Goal: Transaction & Acquisition: Purchase product/service

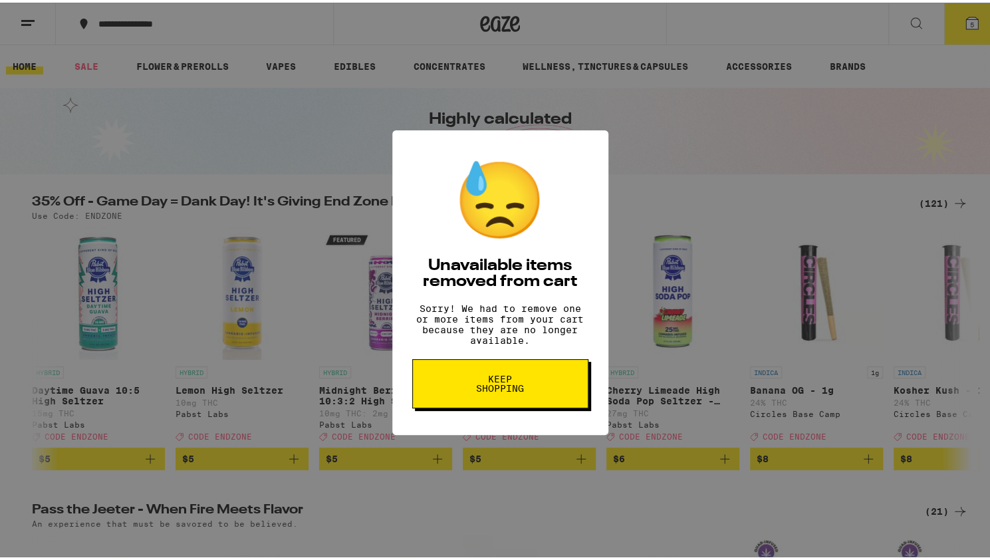
click at [477, 406] on button "Keep Shopping" at bounding box center [500, 380] width 176 height 49
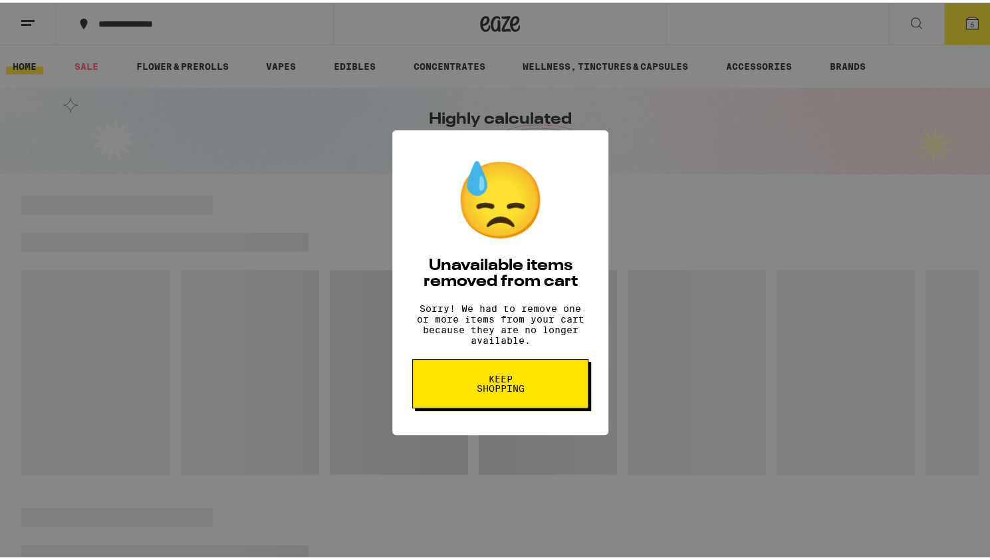
click at [477, 406] on button "Keep Shopping" at bounding box center [500, 380] width 176 height 49
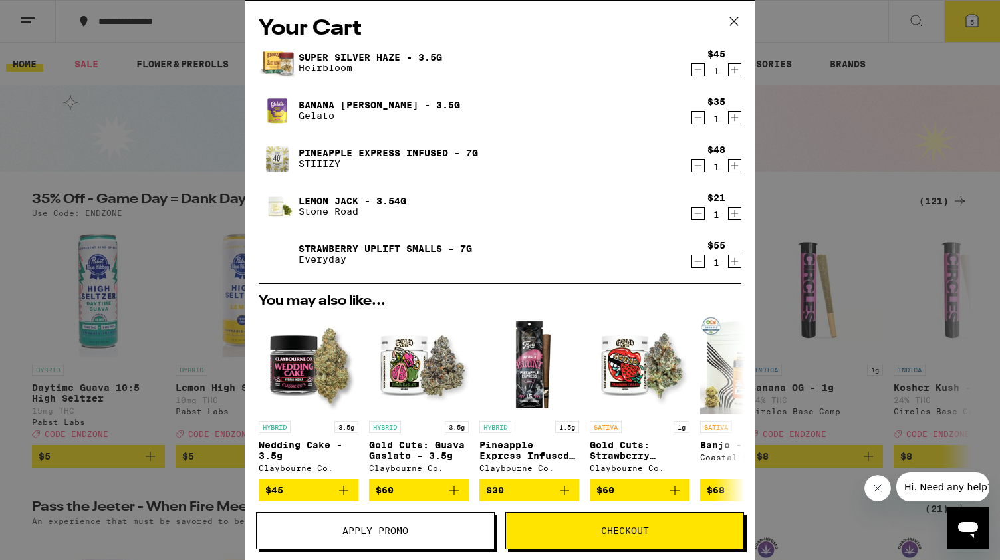
click at [692, 72] on icon "Decrement" at bounding box center [698, 70] width 12 height 16
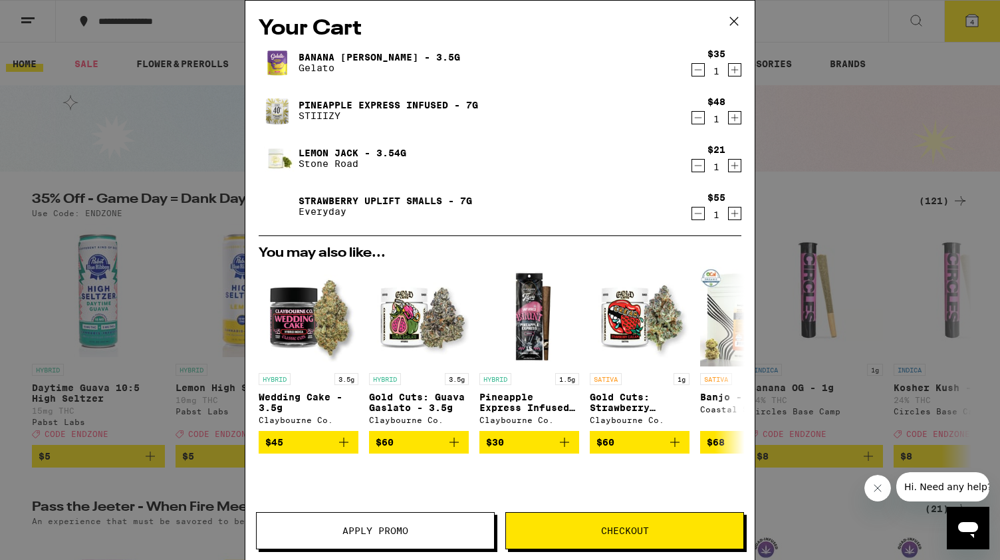
click at [692, 72] on icon "Decrement" at bounding box center [698, 70] width 12 height 16
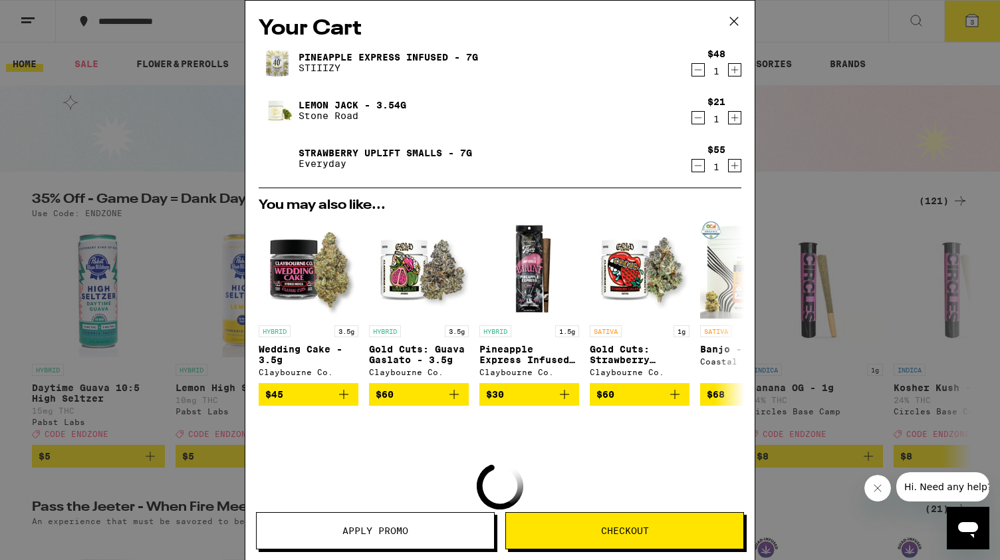
click at [692, 72] on icon "Decrement" at bounding box center [698, 70] width 12 height 16
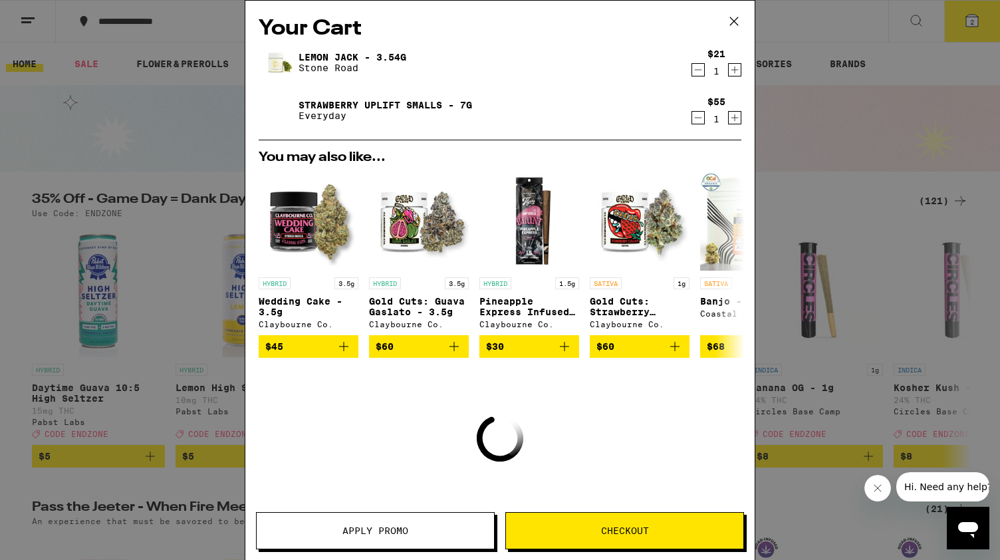
click at [692, 72] on icon "Decrement" at bounding box center [698, 70] width 12 height 16
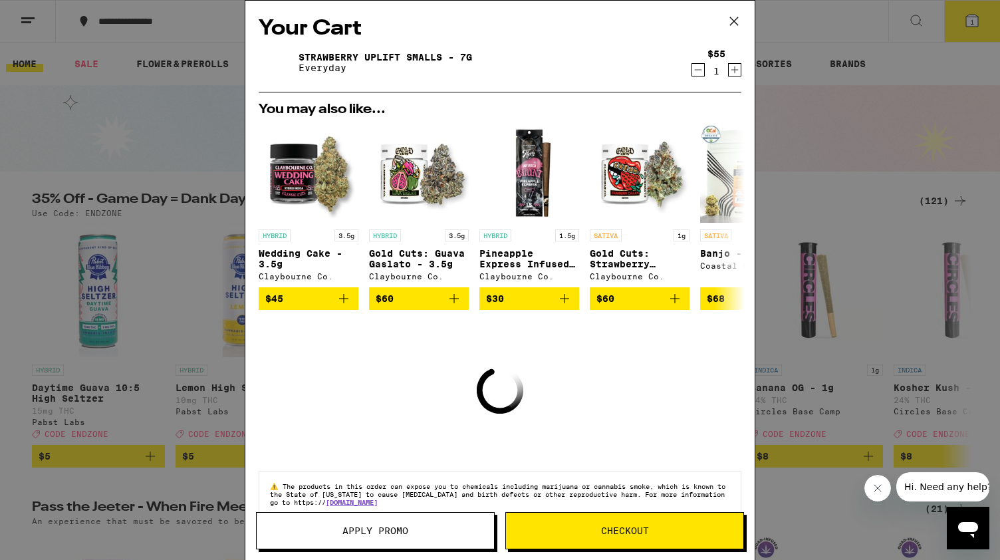
click at [692, 72] on icon "Decrement" at bounding box center [698, 70] width 12 height 16
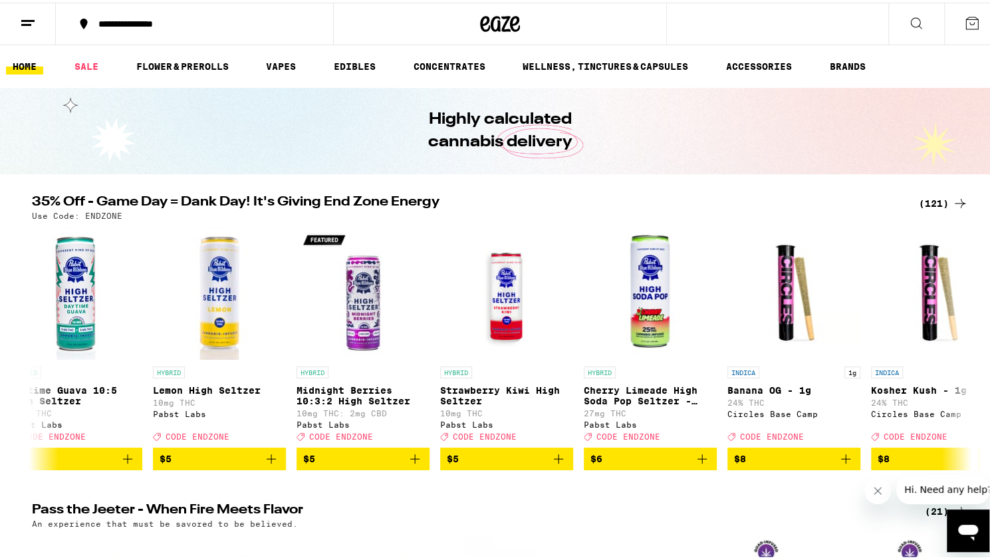
click at [926, 197] on div "(121)" at bounding box center [943, 201] width 49 height 16
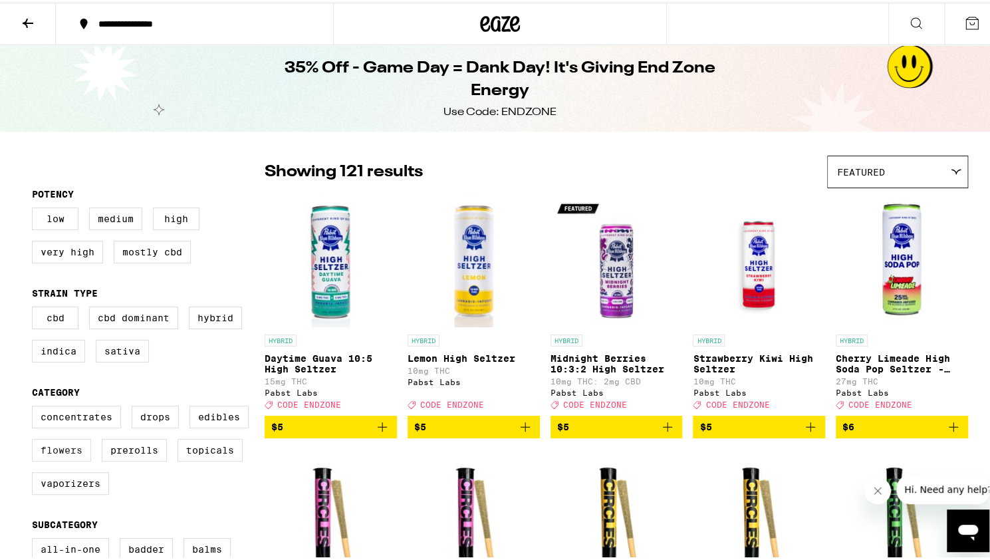
click at [49, 456] on label "Flowers" at bounding box center [61, 447] width 59 height 23
click at [35, 406] on input "Flowers" at bounding box center [35, 405] width 1 height 1
checkbox input "true"
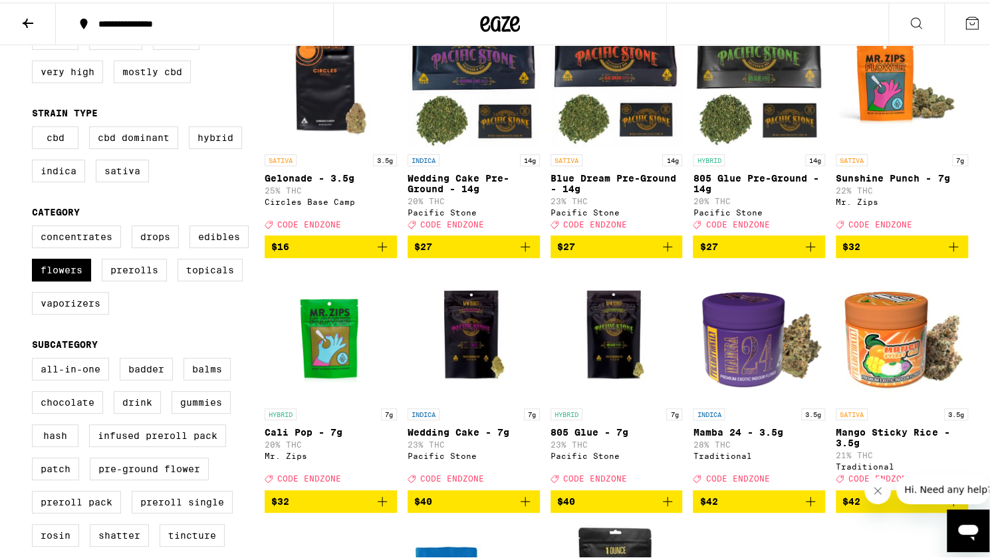
scroll to position [181, 0]
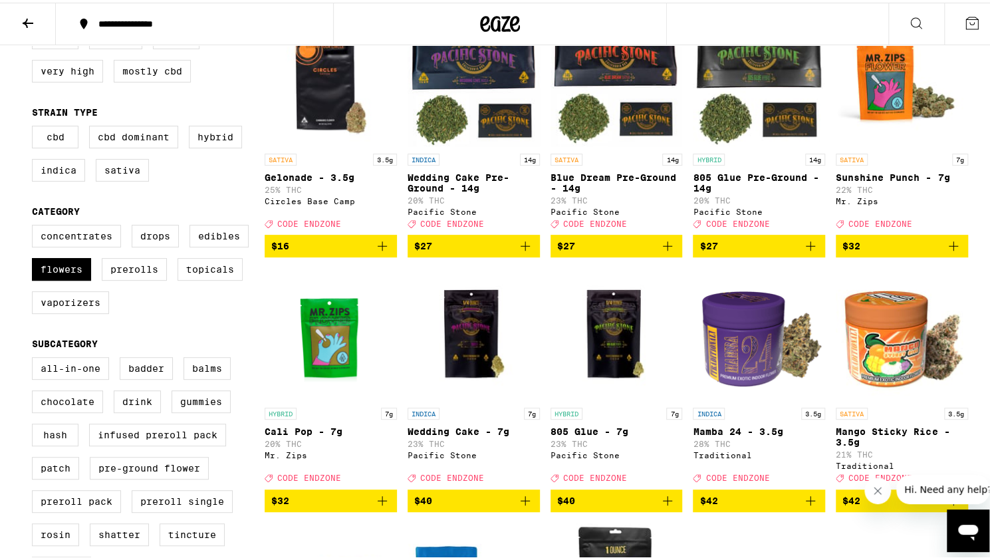
click at [876, 490] on icon "Close message from company" at bounding box center [878, 490] width 11 height 11
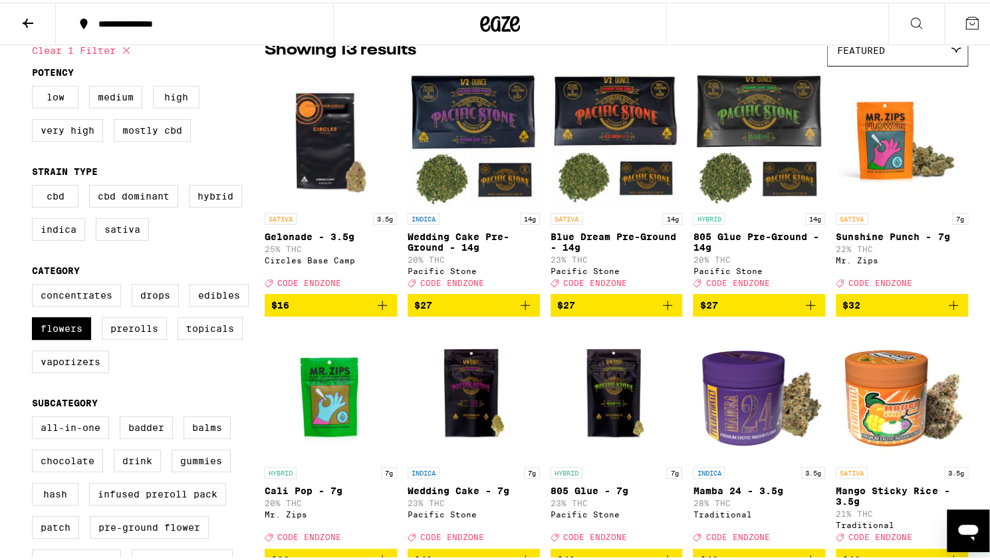
scroll to position [0, 0]
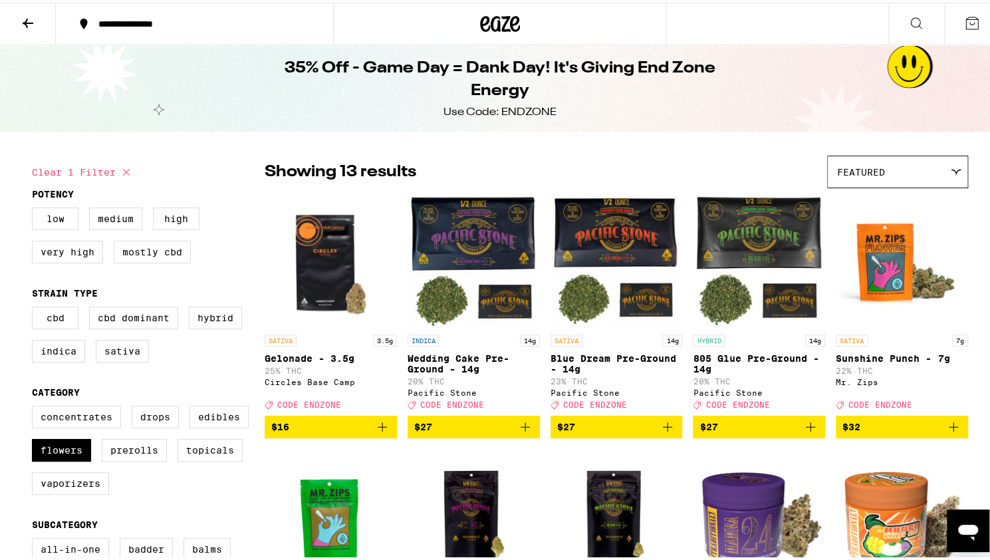
click at [29, 18] on icon at bounding box center [28, 21] width 16 height 16
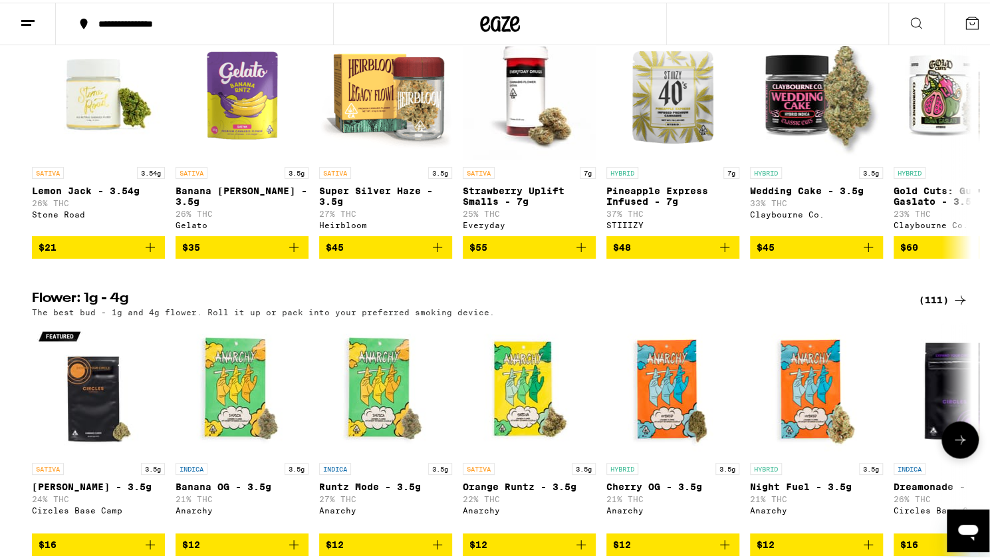
scroll to position [1456, 0]
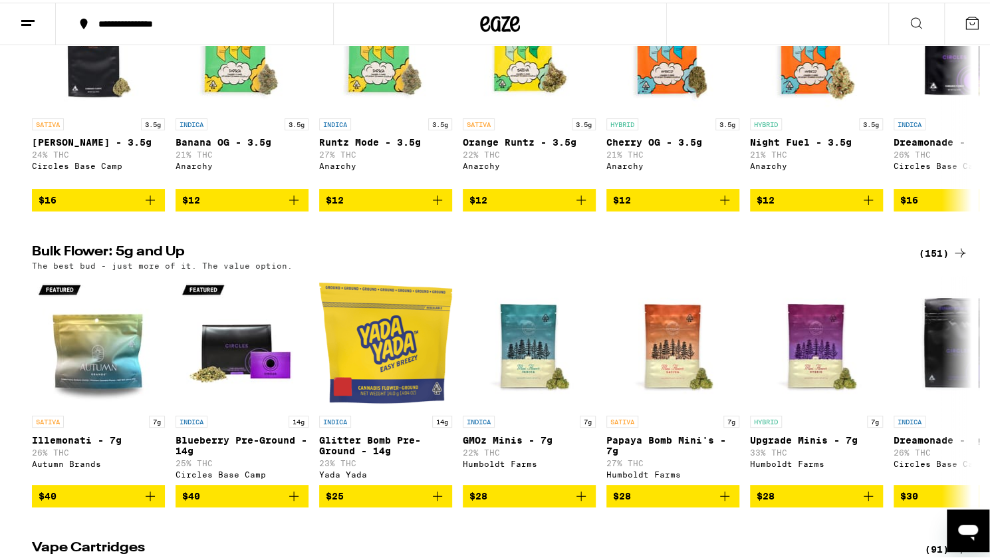
click at [922, 258] on div "(151)" at bounding box center [943, 250] width 49 height 16
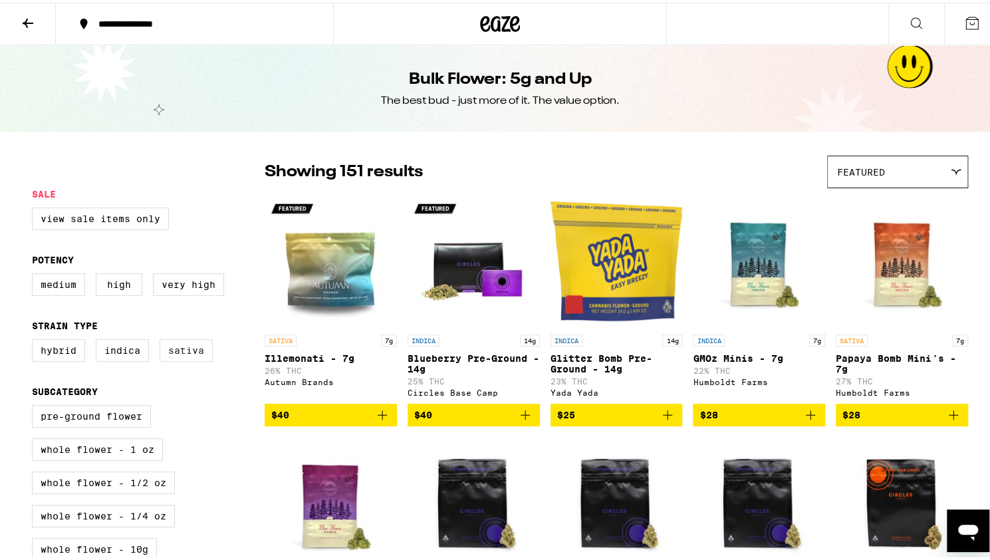
click at [173, 357] on label "Sativa" at bounding box center [186, 348] width 53 height 23
click at [35, 339] on input "Sativa" at bounding box center [35, 338] width 1 height 1
checkbox input "true"
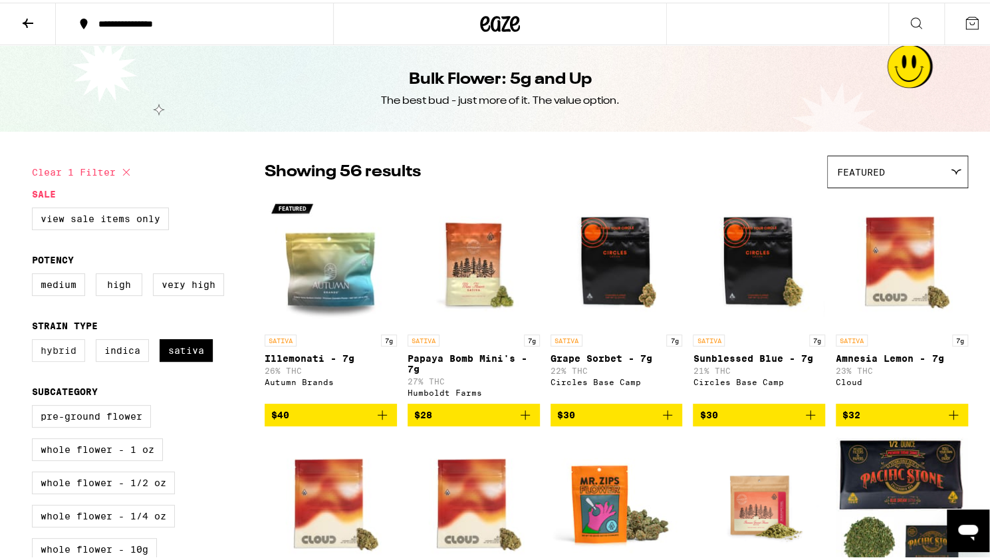
click at [45, 359] on label "Hybrid" at bounding box center [58, 348] width 53 height 23
click at [35, 339] on input "Hybrid" at bounding box center [35, 338] width 1 height 1
checkbox input "true"
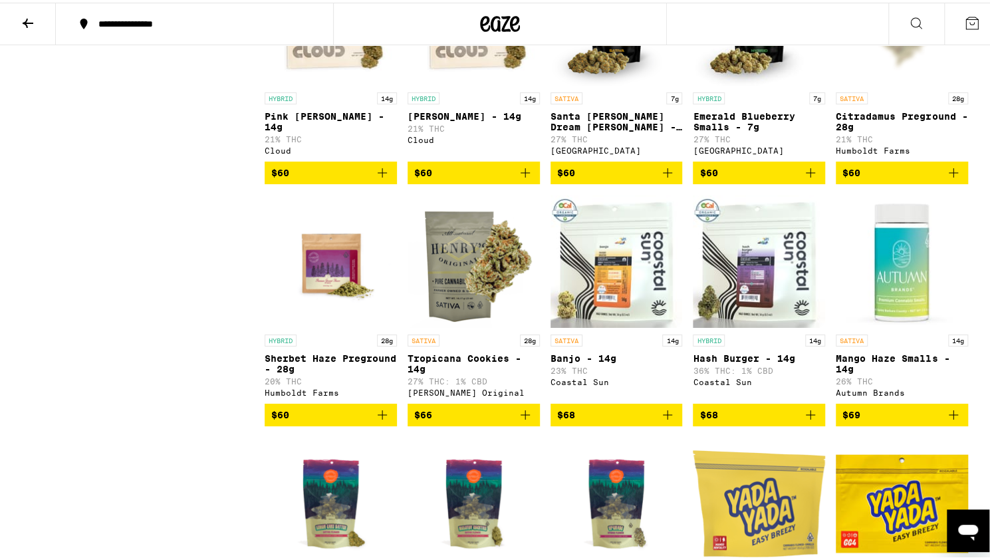
scroll to position [2701, 0]
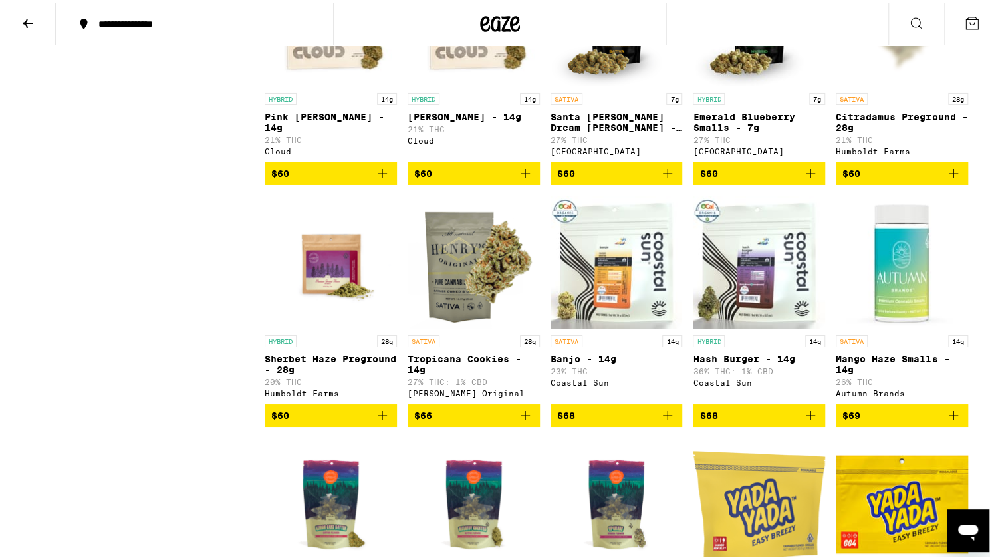
click at [631, 421] on span "$68" at bounding box center [616, 413] width 119 height 16
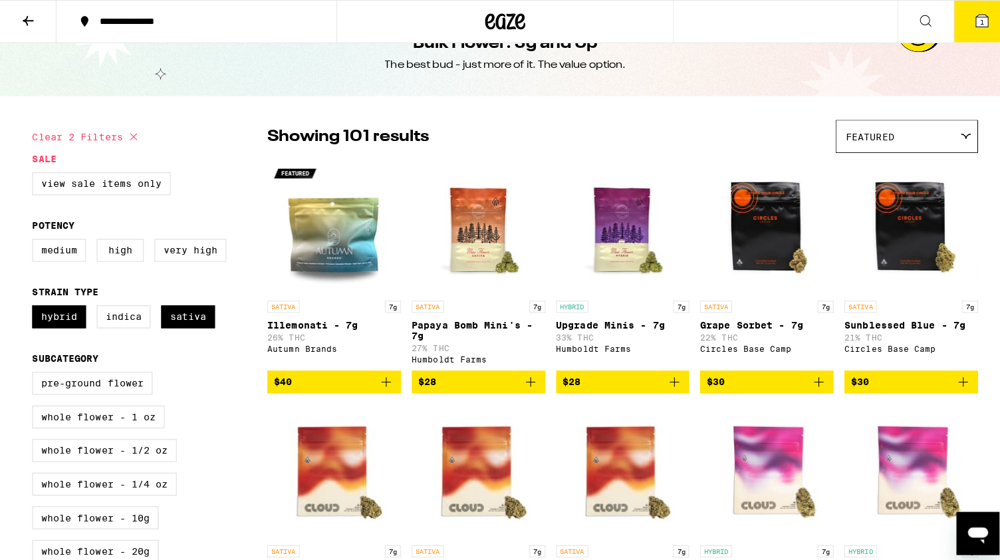
scroll to position [0, 0]
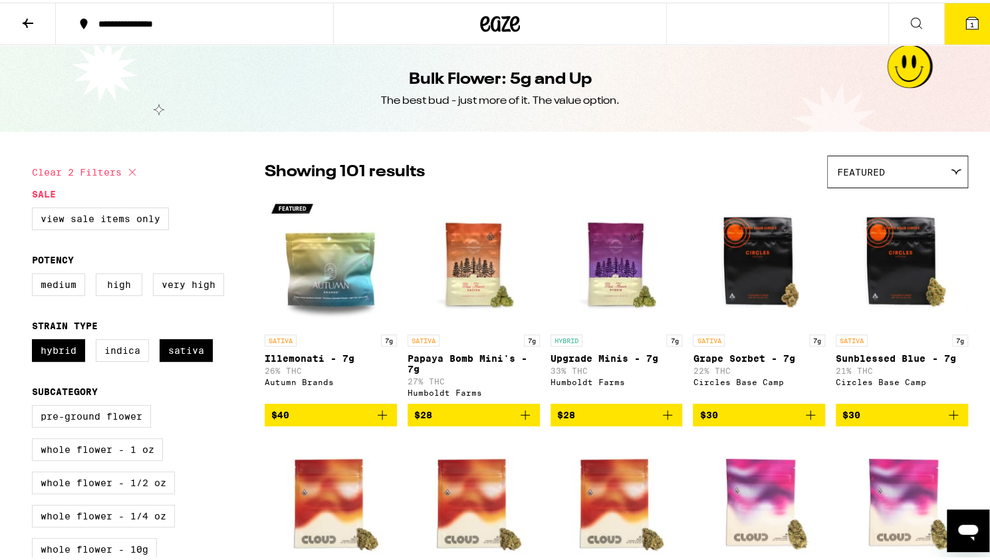
click at [447, 420] on span "$28" at bounding box center [473, 412] width 119 height 16
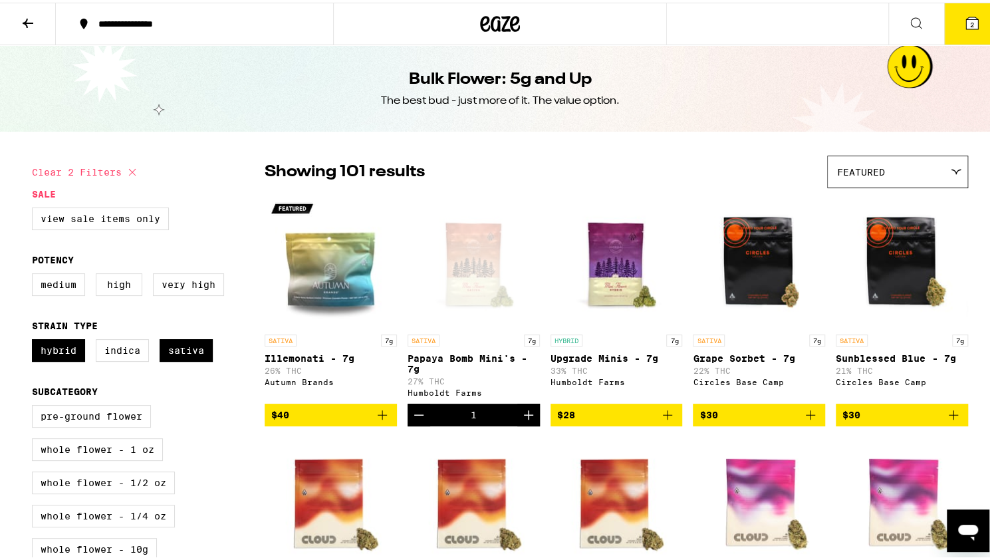
click at [606, 283] on img "Open page for Upgrade Minis - 7g from Humboldt Farms" at bounding box center [617, 258] width 132 height 133
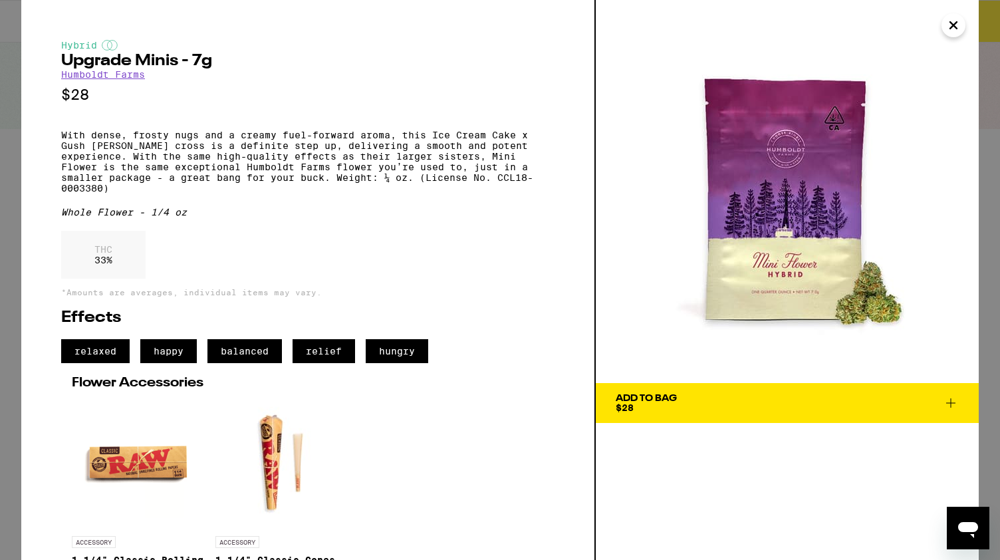
click at [952, 402] on icon at bounding box center [950, 402] width 9 height 9
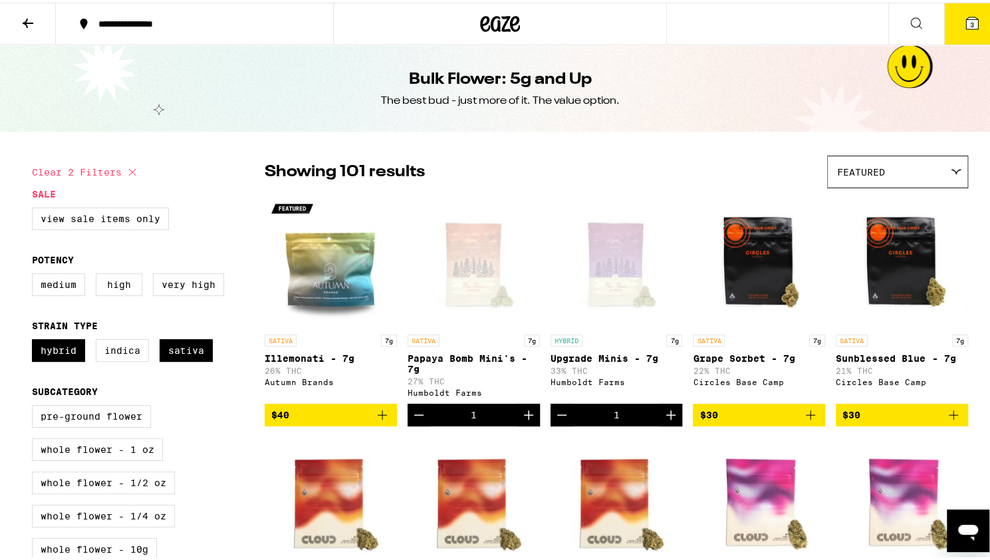
click at [970, 19] on span "3" at bounding box center [972, 22] width 4 height 8
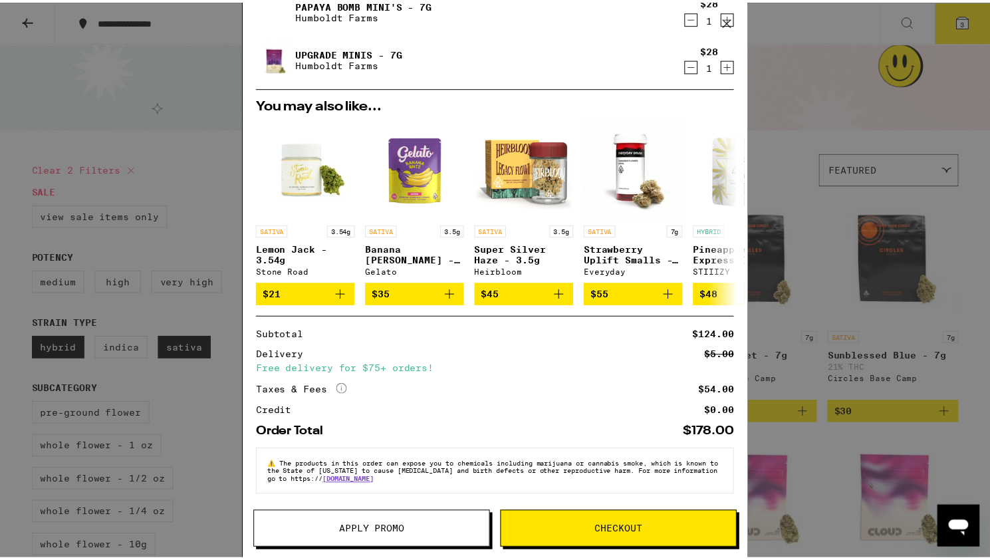
scroll to position [108, 0]
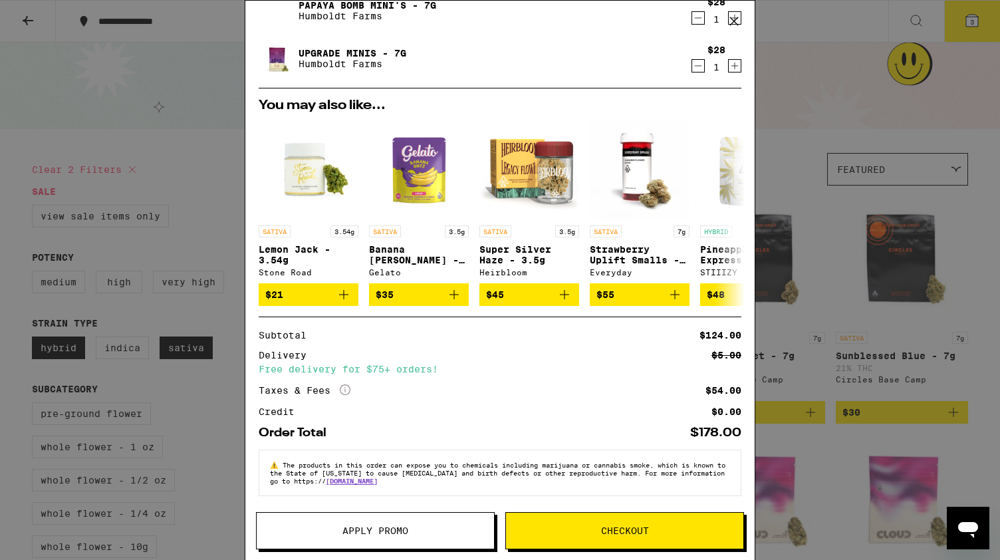
click at [553, 540] on button "Checkout" at bounding box center [624, 530] width 239 height 37
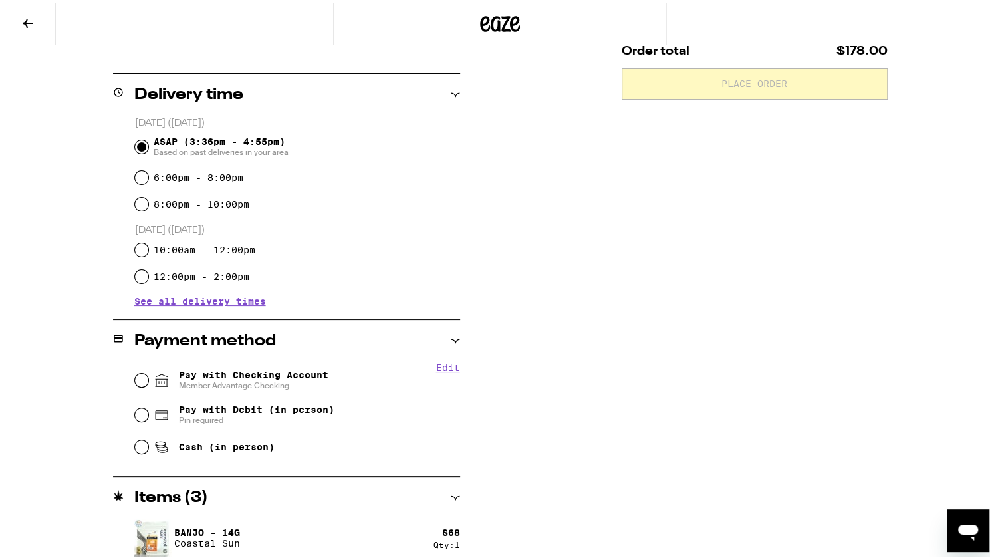
scroll to position [301, 0]
click at [135, 380] on input "Pay with Checking Account Member Advantage Checking" at bounding box center [141, 376] width 13 height 13
radio input "true"
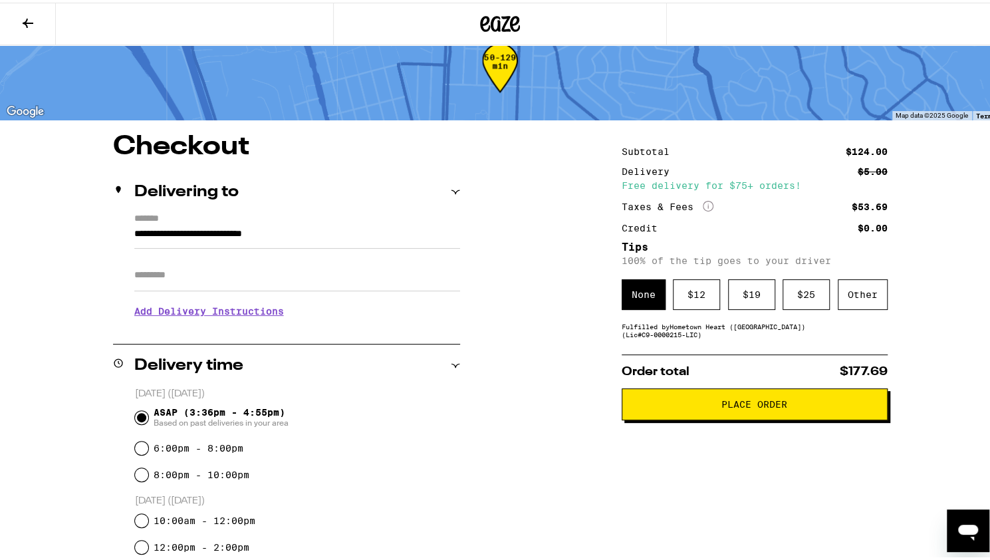
scroll to position [0, 0]
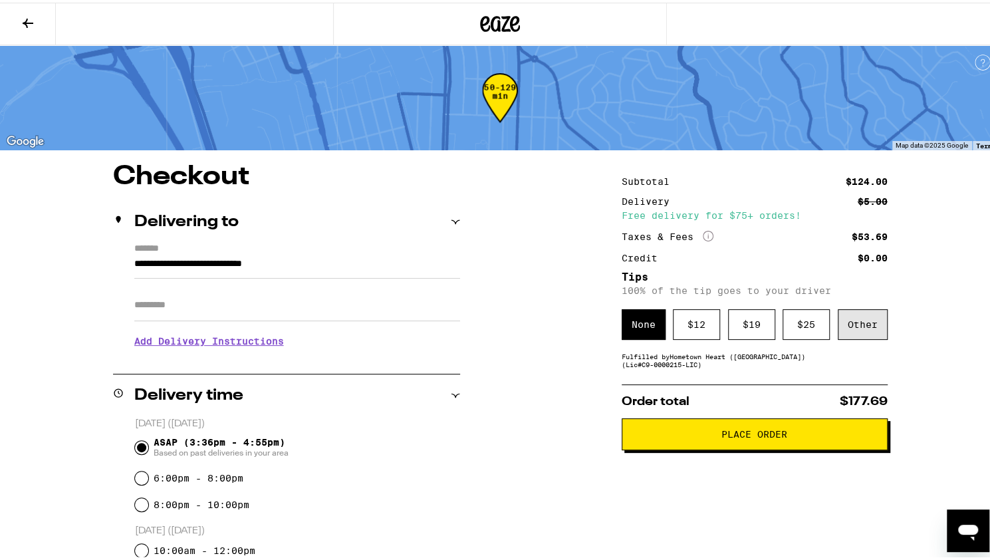
click at [855, 330] on div "Other" at bounding box center [863, 322] width 50 height 31
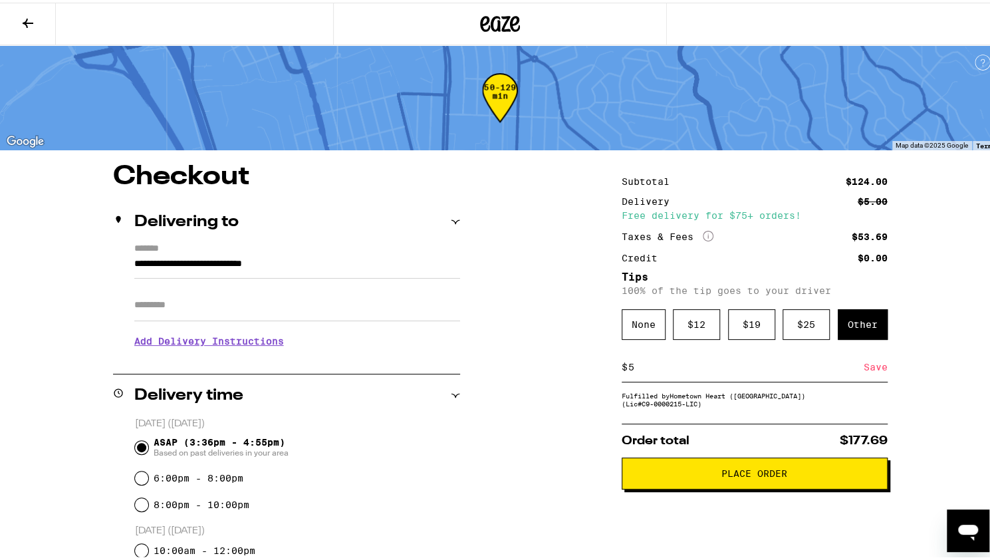
type input "5"
click at [864, 370] on div "Save" at bounding box center [876, 364] width 24 height 29
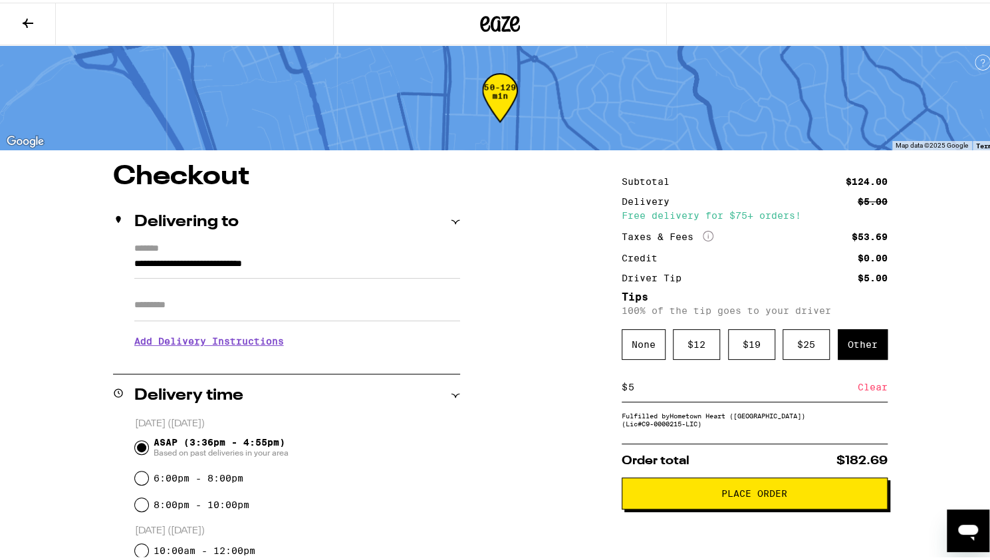
click at [732, 507] on button "Place Order" at bounding box center [755, 491] width 266 height 32
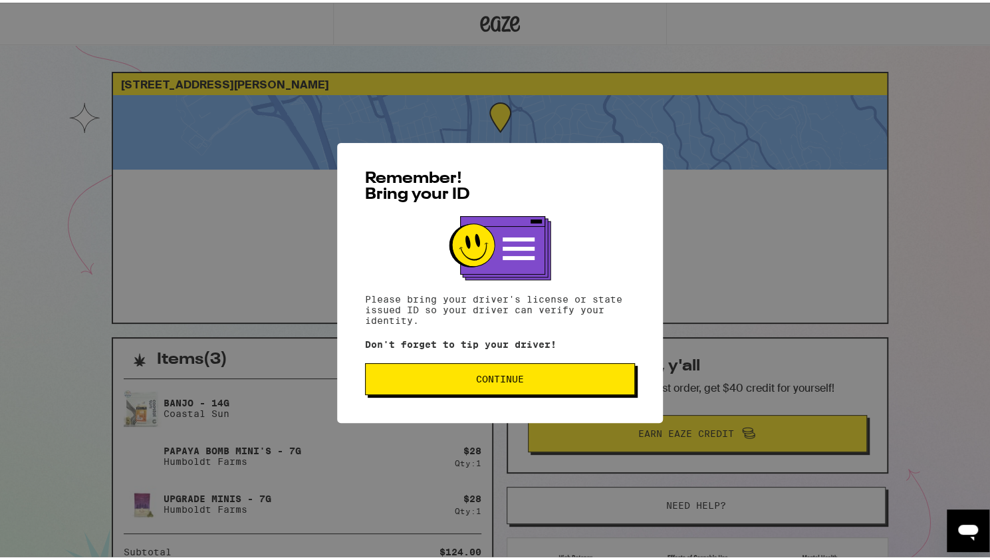
click at [458, 380] on span "Continue" at bounding box center [499, 376] width 247 height 9
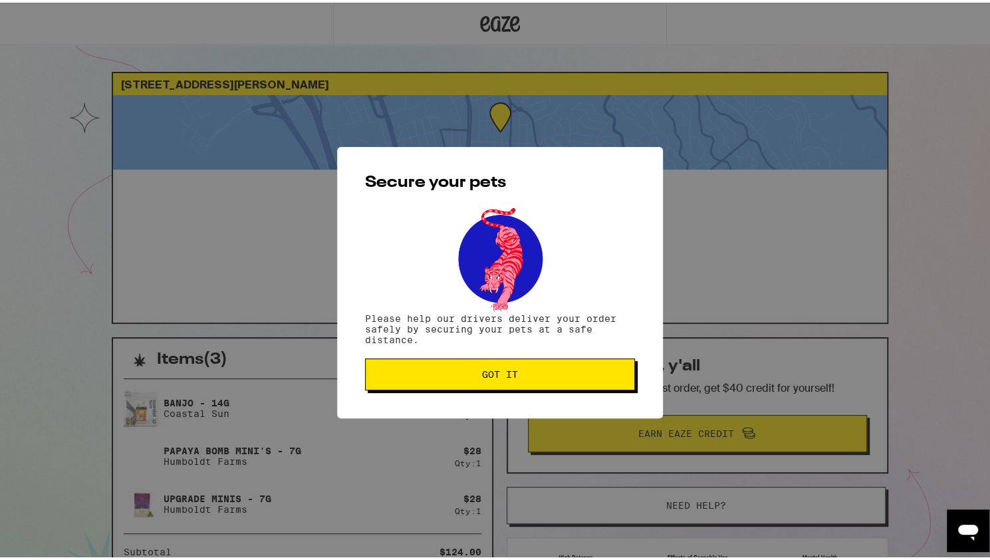
click at [458, 380] on button "Got it" at bounding box center [500, 372] width 270 height 32
